Goal: Information Seeking & Learning: Learn about a topic

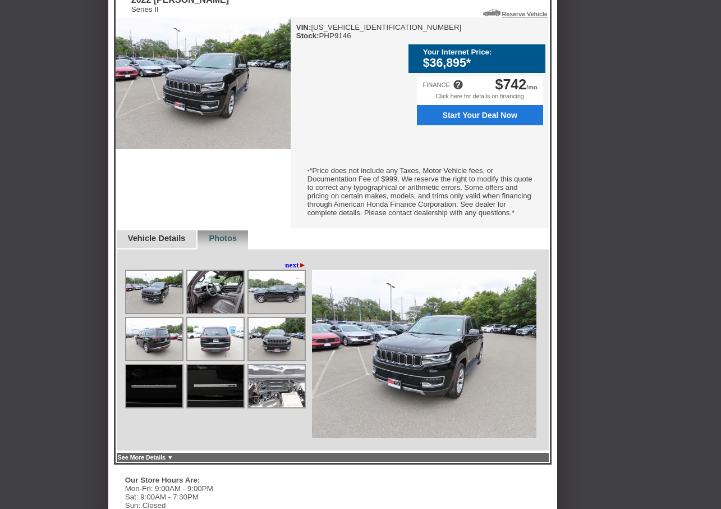
scroll to position [393, 0]
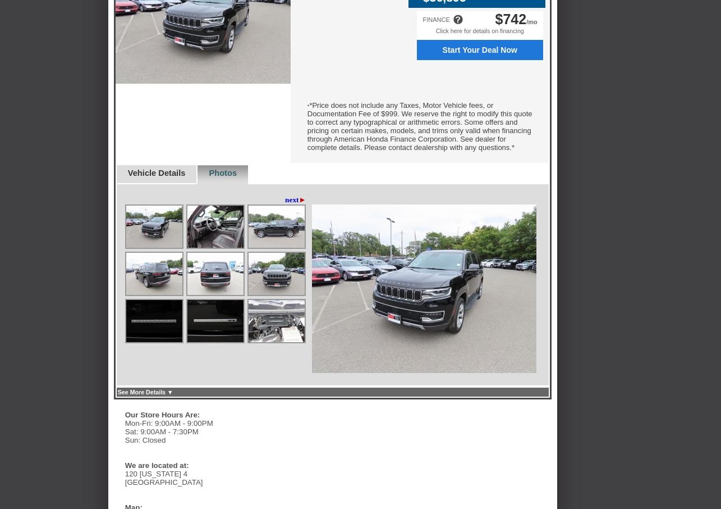
click at [267, 342] on img at bounding box center [277, 321] width 56 height 42
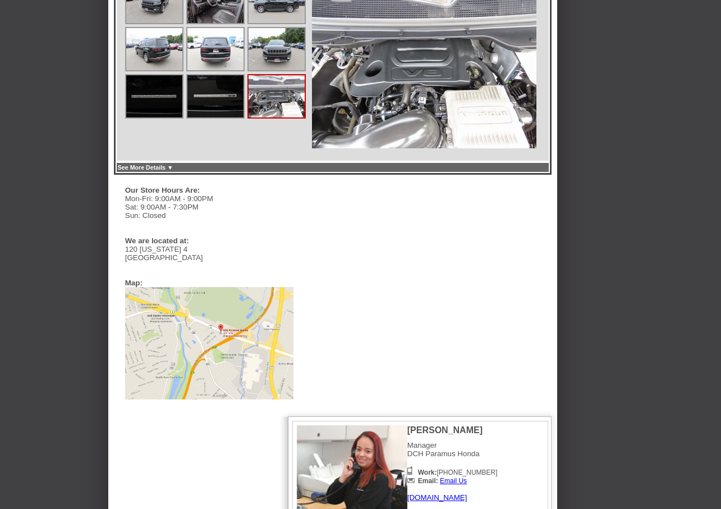
scroll to position [674, 0]
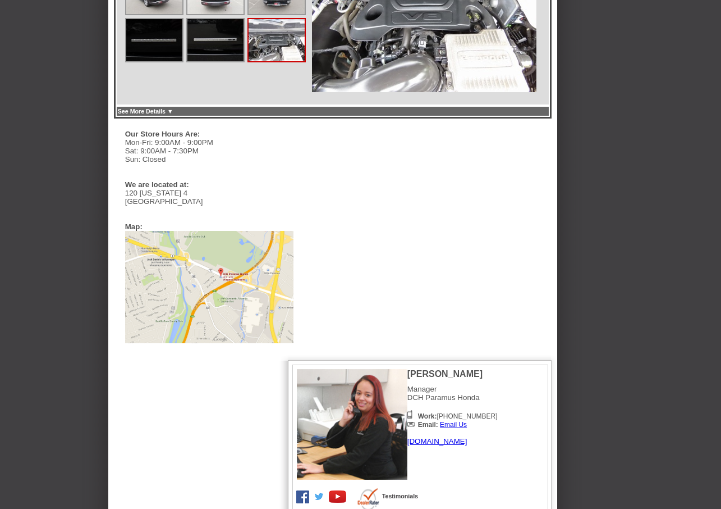
click at [222, 289] on img at bounding box center [209, 287] width 168 height 112
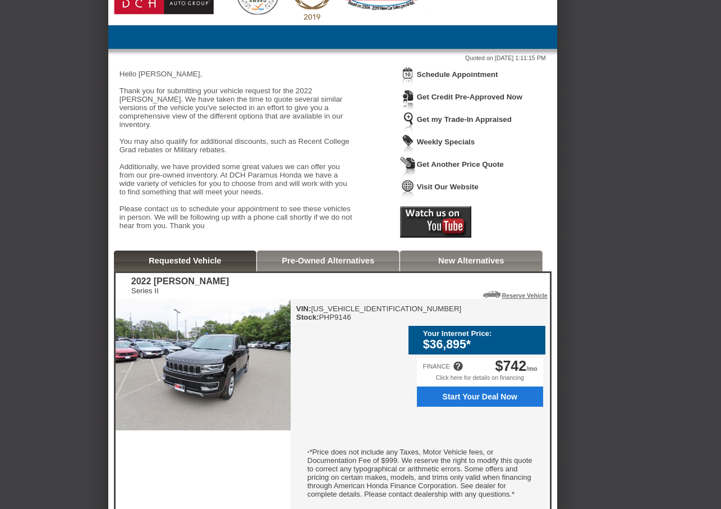
scroll to position [0, 0]
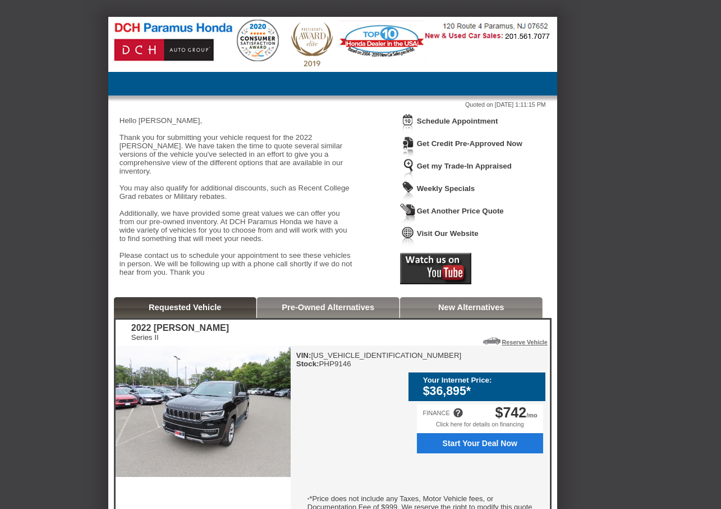
click at [415, 500] on font "*Price does not include any Taxes, Motor Vehicle fees, or Documentation Fee of …" at bounding box center [420, 519] width 225 height 51
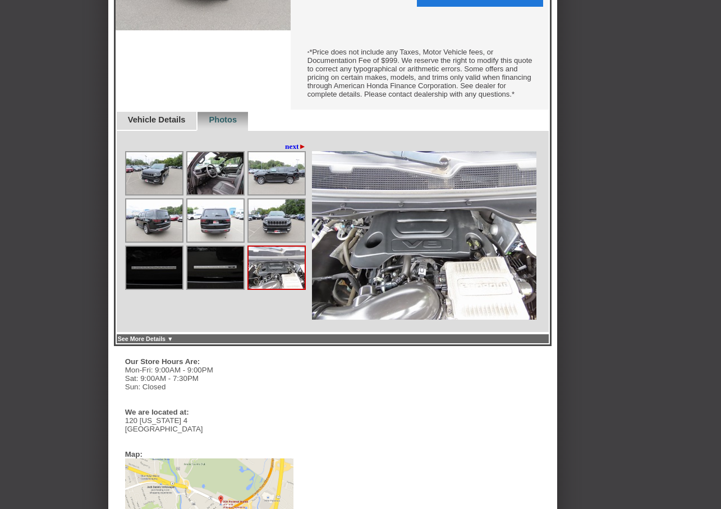
scroll to position [449, 0]
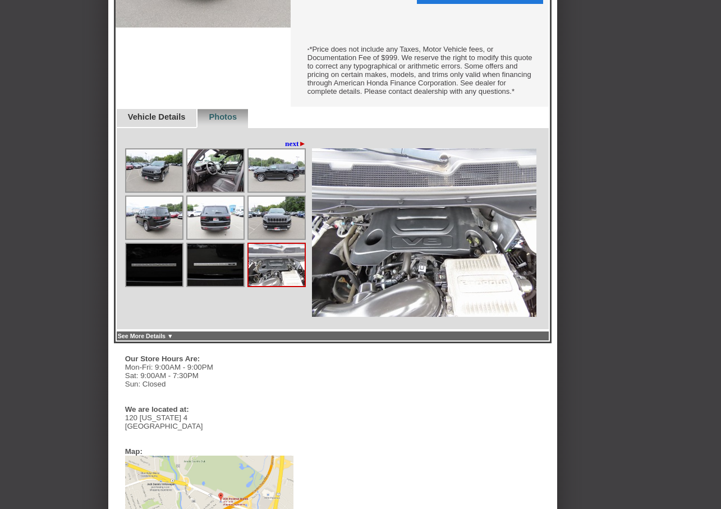
click at [162, 121] on link "Vehicle Details" at bounding box center [157, 116] width 58 height 9
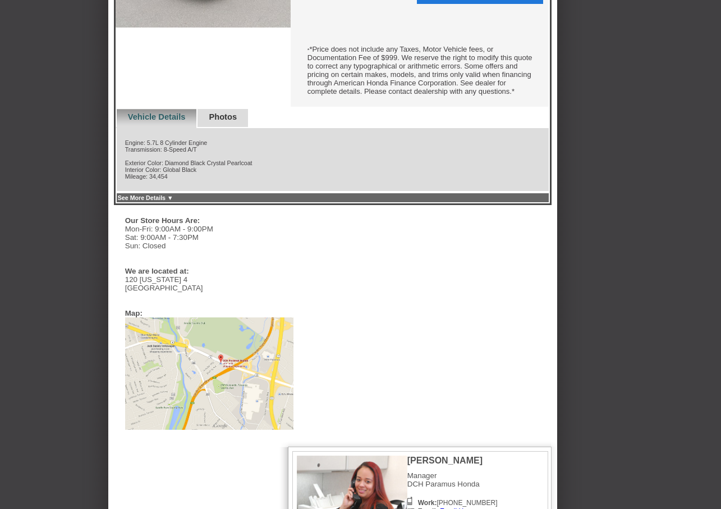
click at [168, 201] on link "See More Details ▼" at bounding box center [146, 197] width 56 height 7
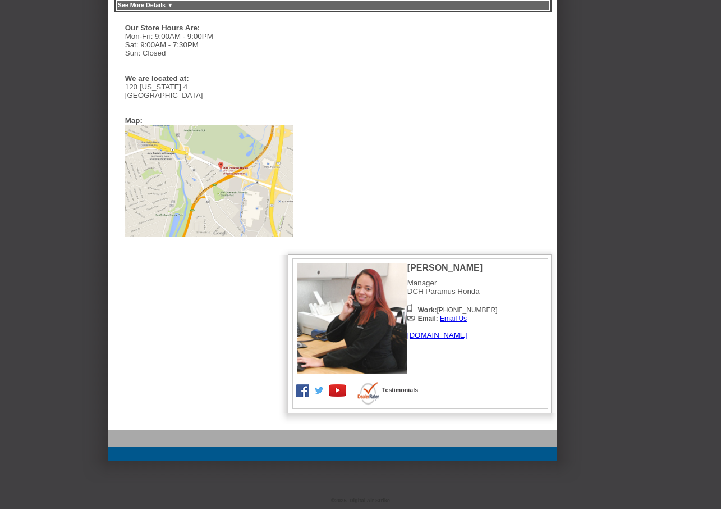
scroll to position [161, 0]
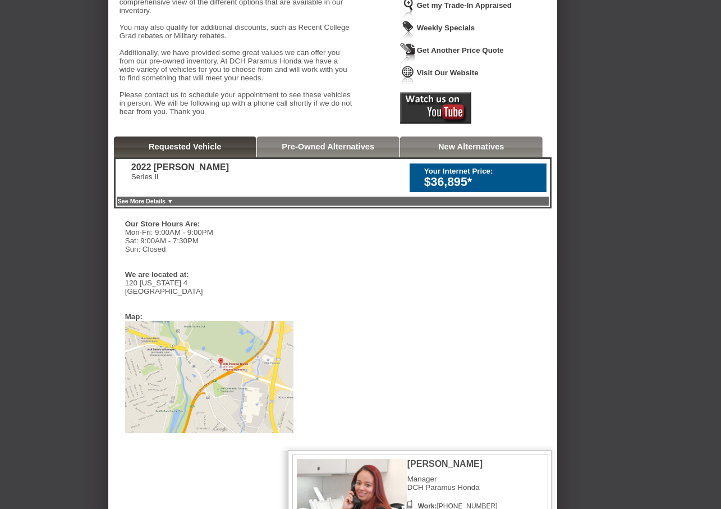
click at [324, 151] on link "Pre-Owned Alternatives" at bounding box center [328, 146] width 93 height 9
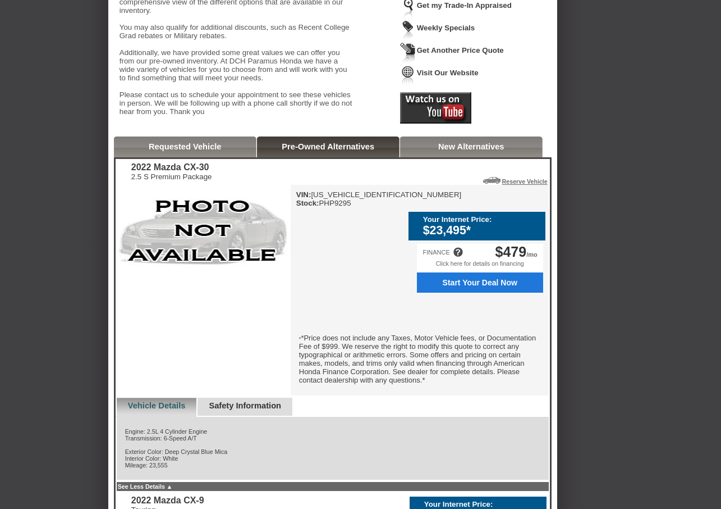
click at [415, 151] on link "New Alternatives" at bounding box center [471, 146] width 66 height 9
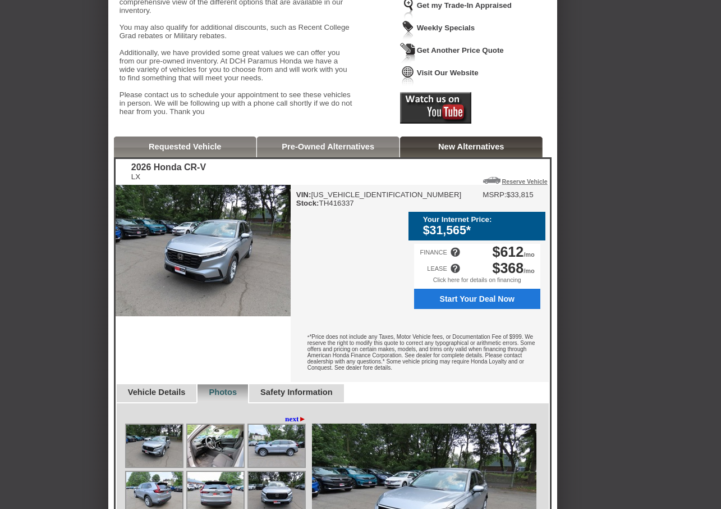
click at [187, 157] on div "Requested Vehicle" at bounding box center [185, 146] width 143 height 21
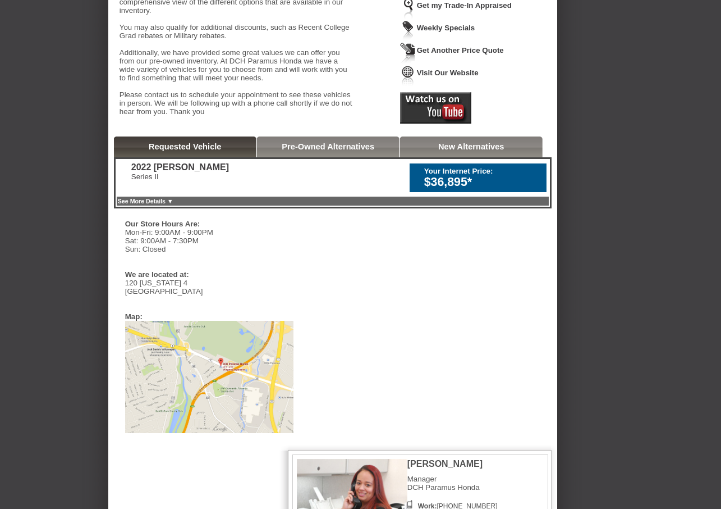
click at [173, 204] on link "See More Details ▼" at bounding box center [146, 201] width 56 height 7
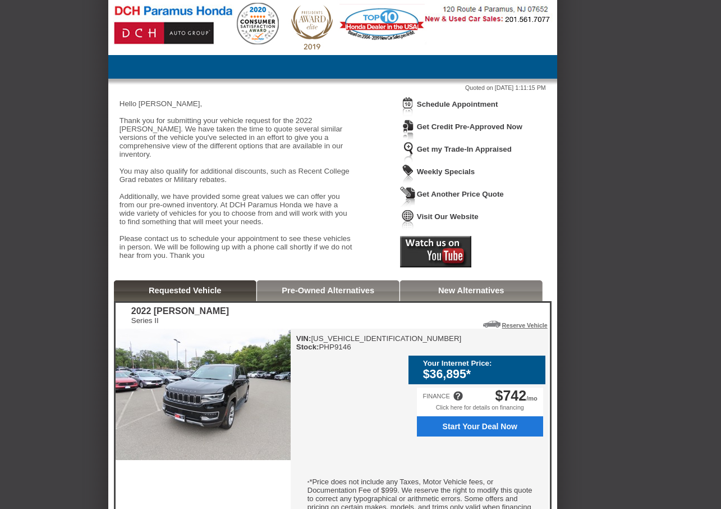
scroll to position [0, 0]
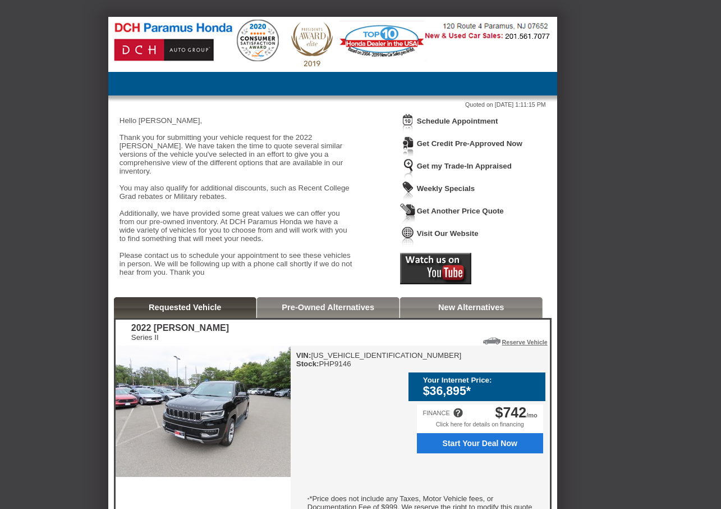
click at [177, 27] on img at bounding box center [332, 43] width 449 height 52
